Goal: Task Accomplishment & Management: Use online tool/utility

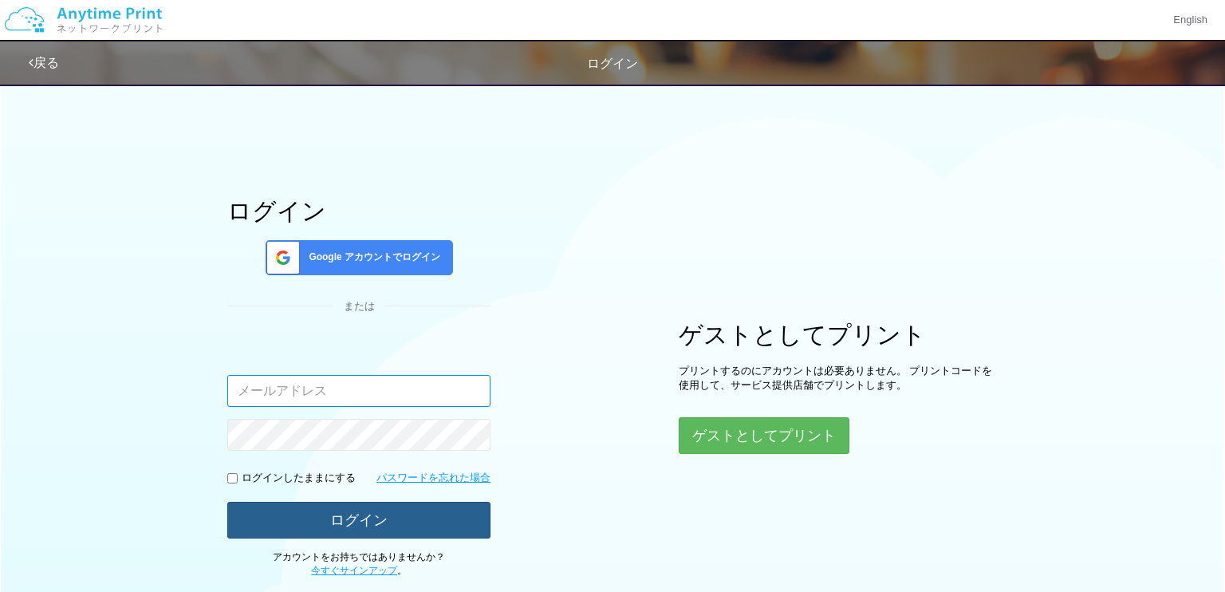
type input "[EMAIL_ADDRESS][DOMAIN_NAME]"
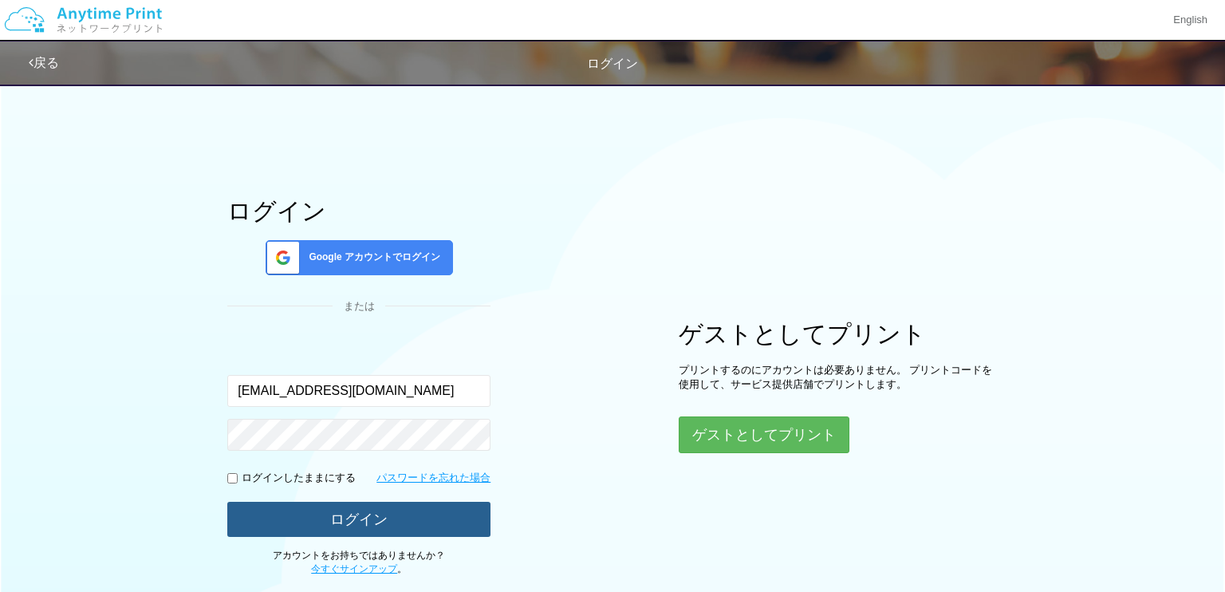
click at [390, 526] on button "ログイン" at bounding box center [358, 519] width 263 height 35
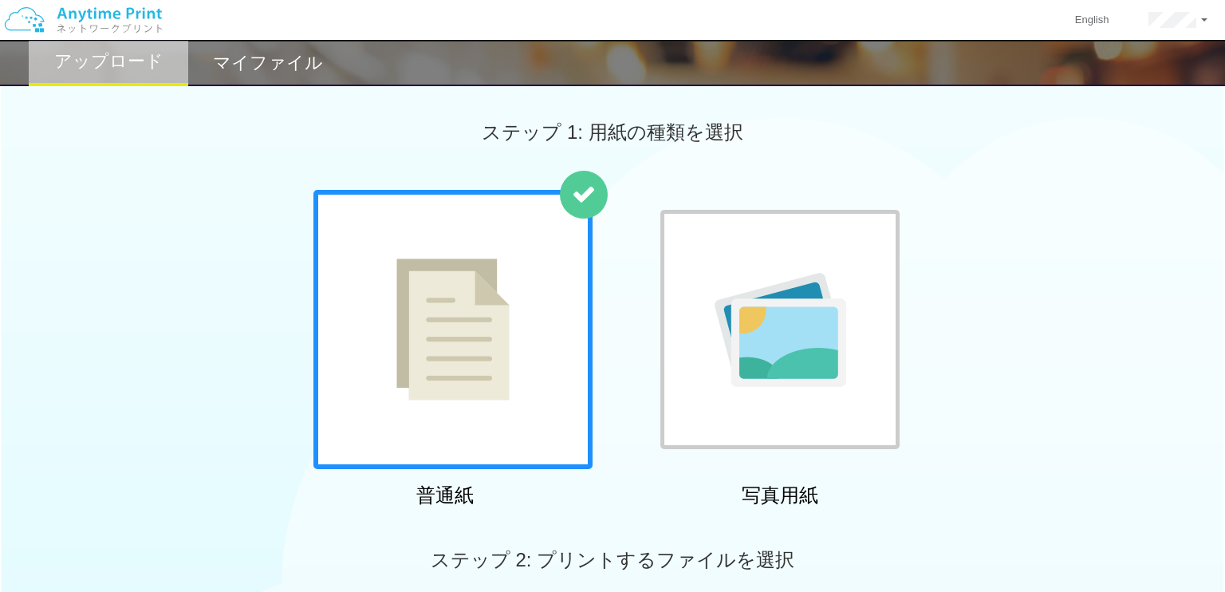
click at [258, 77] on div "マイファイル" at bounding box center [268, 63] width 160 height 46
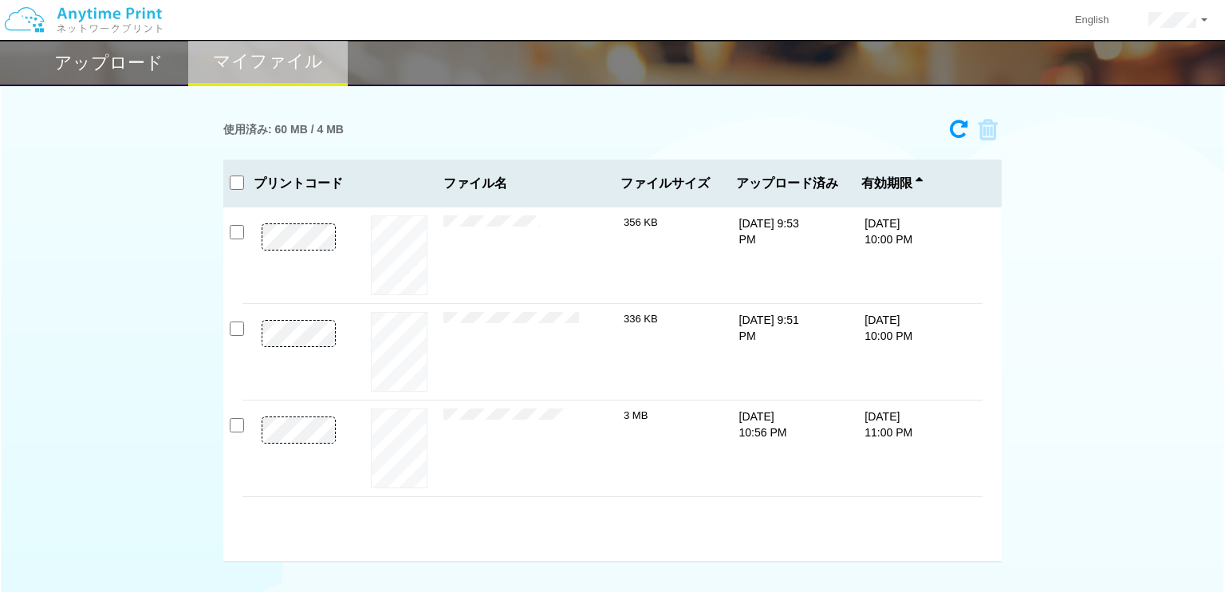
click at [149, 74] on div "アップロード" at bounding box center [109, 63] width 160 height 46
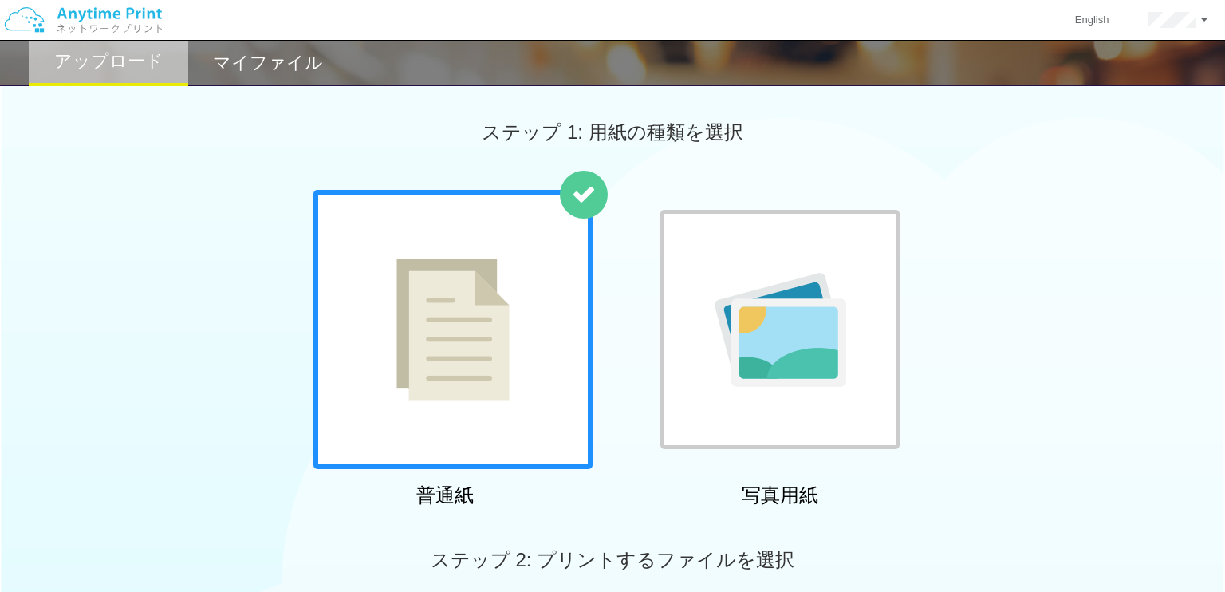
click at [444, 373] on img at bounding box center [452, 329] width 113 height 142
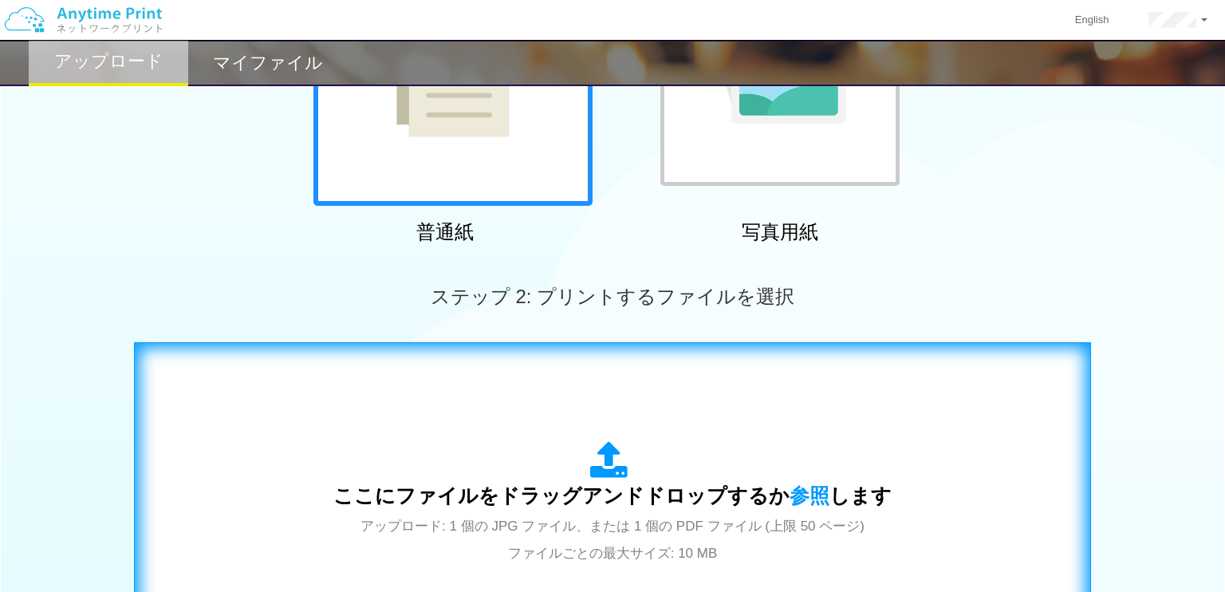
click at [552, 461] on div "ここにファイルをドラッグアンドドロップするか 参照 します アップロード: 1 個の JPG ファイル、または 1 個の PDF ファイル (上限 50 ペー…" at bounding box center [612, 503] width 558 height 124
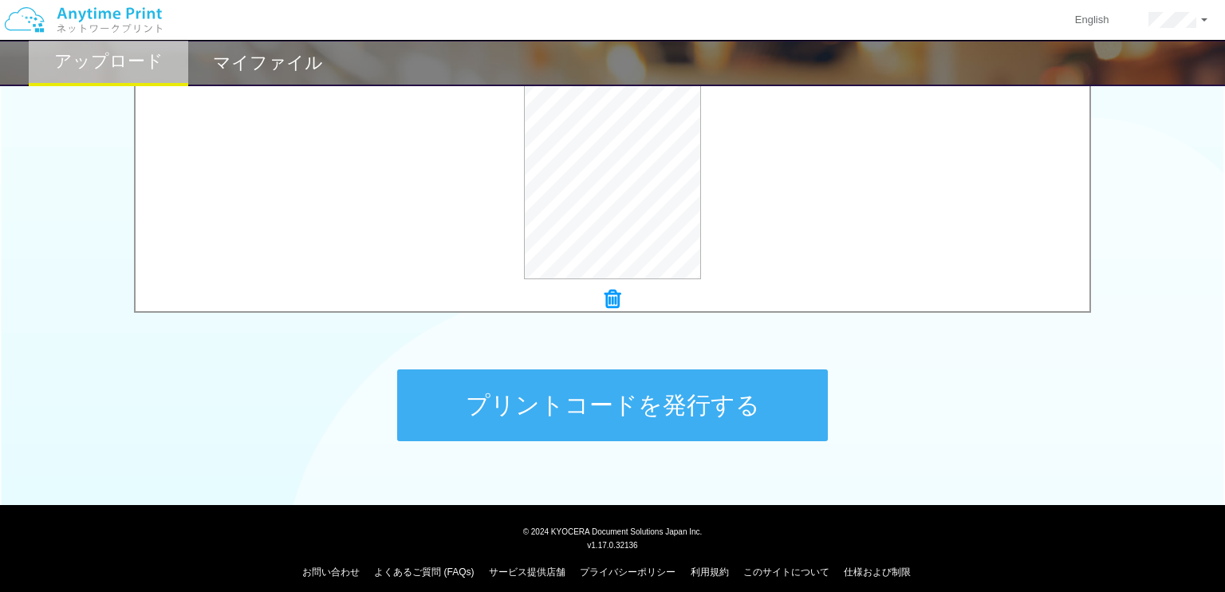
scroll to position [621, 0]
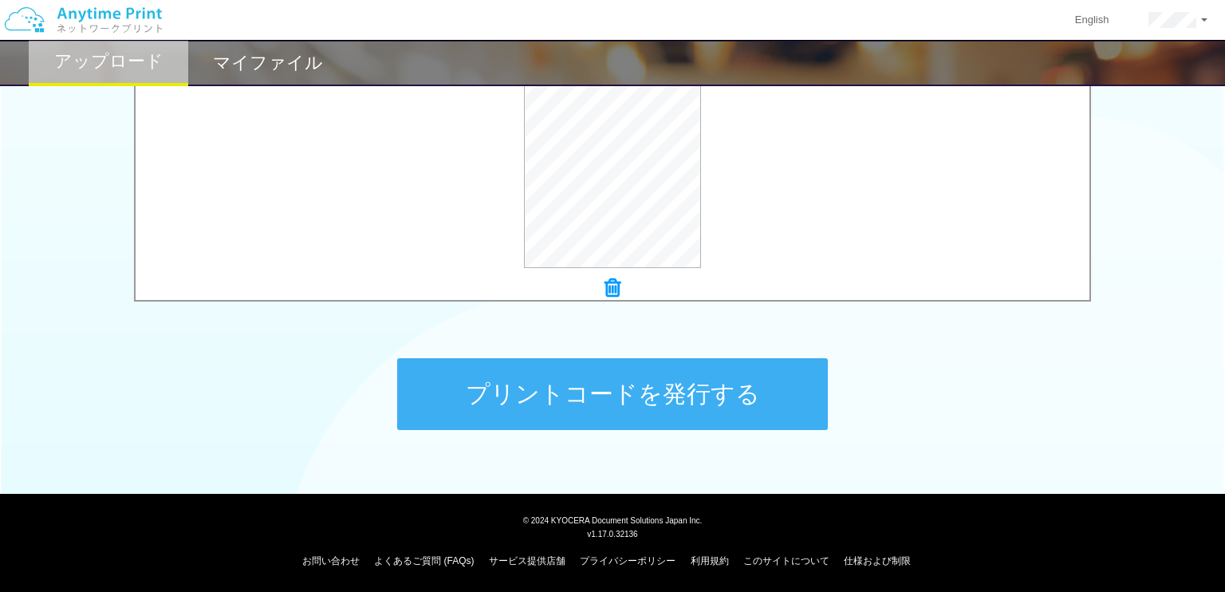
click at [683, 388] on button "プリントコードを発行する" at bounding box center [612, 394] width 431 height 72
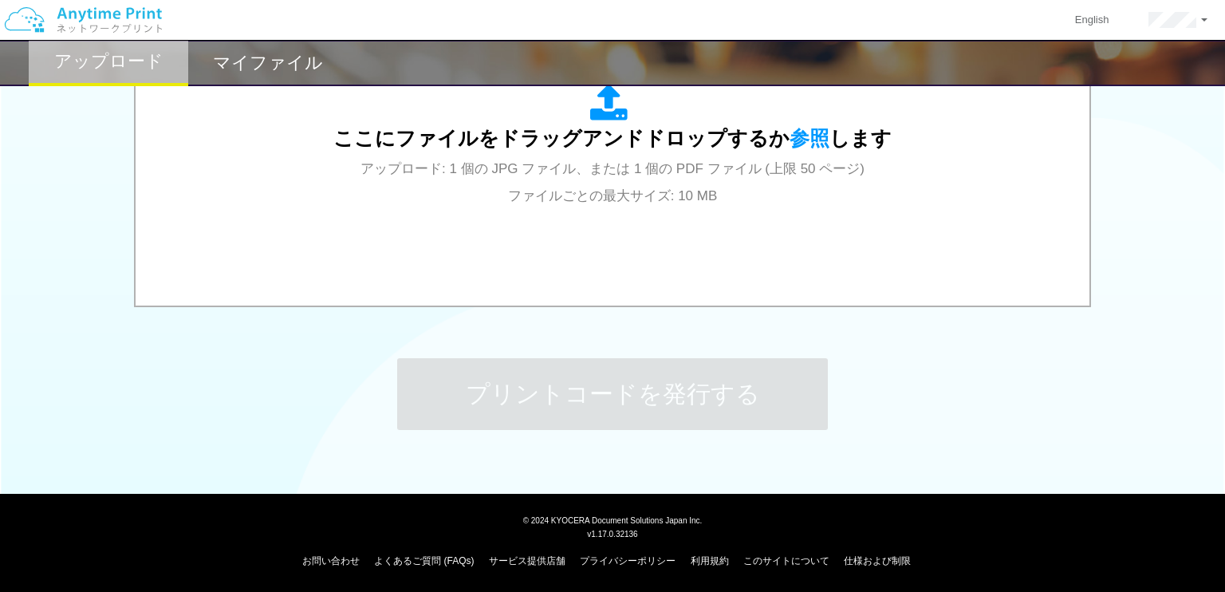
scroll to position [0, 0]
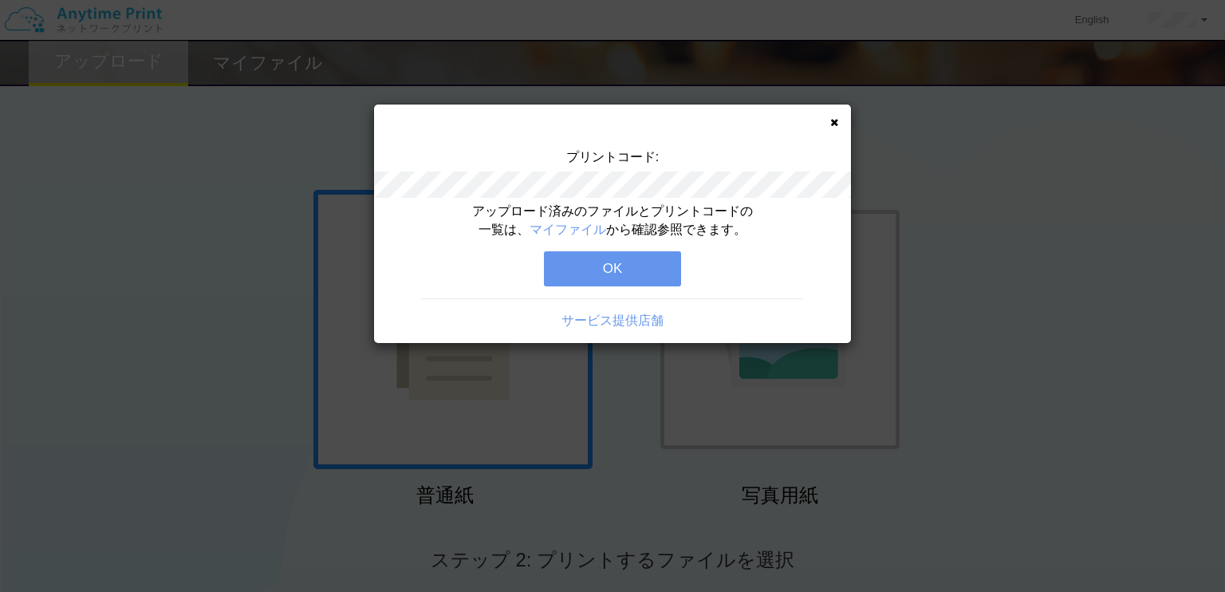
click at [650, 274] on button "OK" at bounding box center [612, 268] width 137 height 35
